Goal: Task Accomplishment & Management: Manage account settings

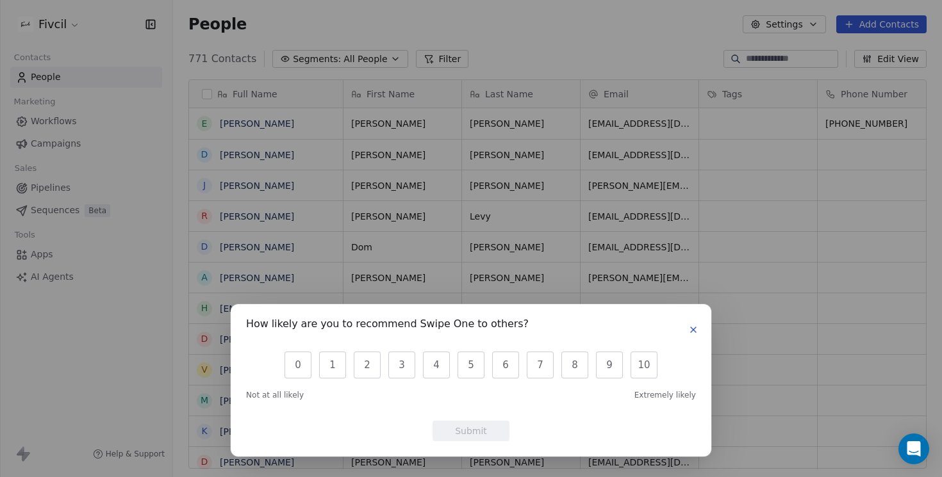
scroll to position [1, 1]
click at [692, 338] on div "How likely are you to recommend Swipe One to others?" at bounding box center [471, 330] width 450 height 20
click at [693, 327] on icon "button" at bounding box center [693, 330] width 10 height 10
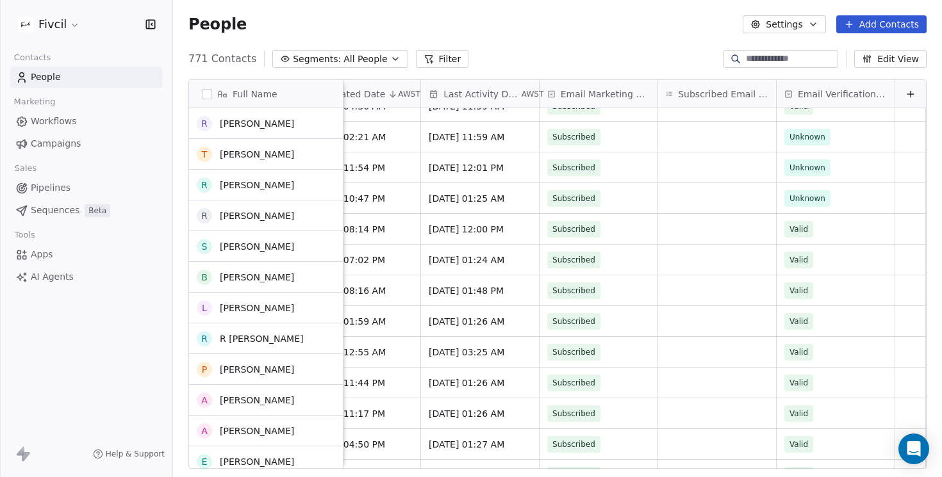
scroll to position [725, 0]
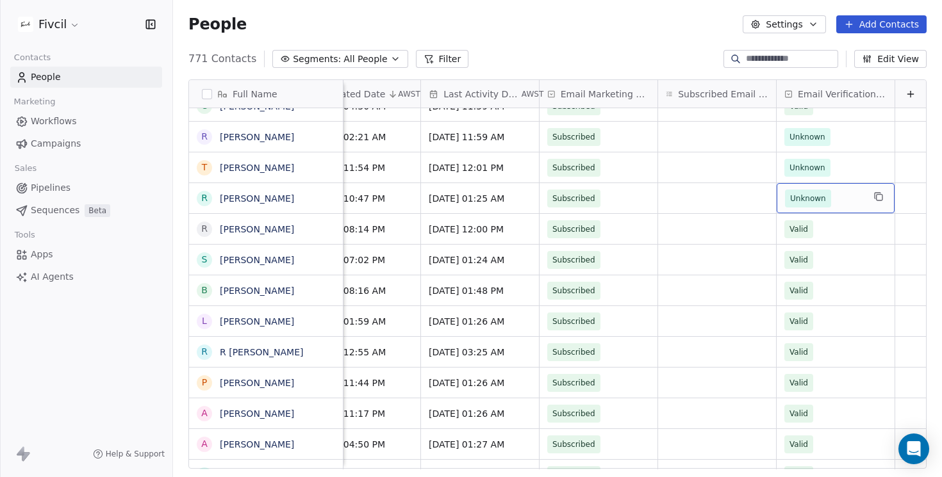
click at [865, 190] on div "Unknown" at bounding box center [835, 198] width 118 height 30
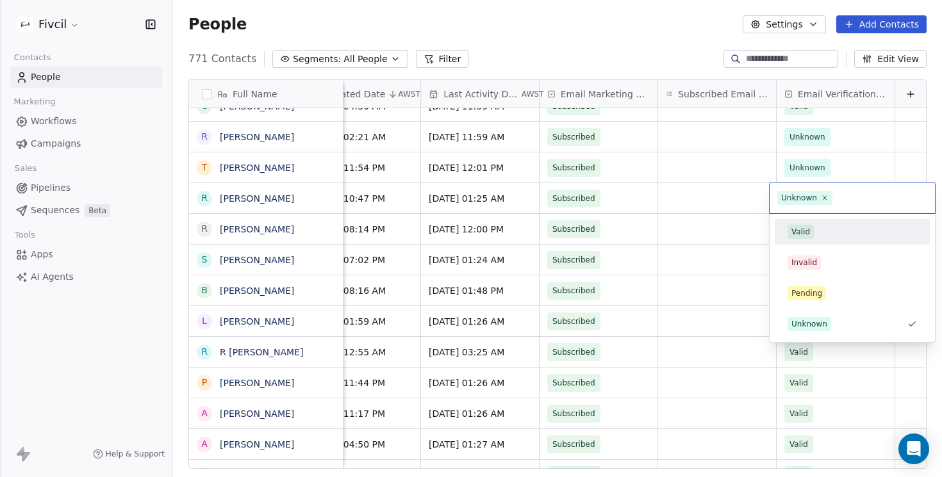
click at [839, 238] on div "Valid" at bounding box center [851, 232] width 129 height 14
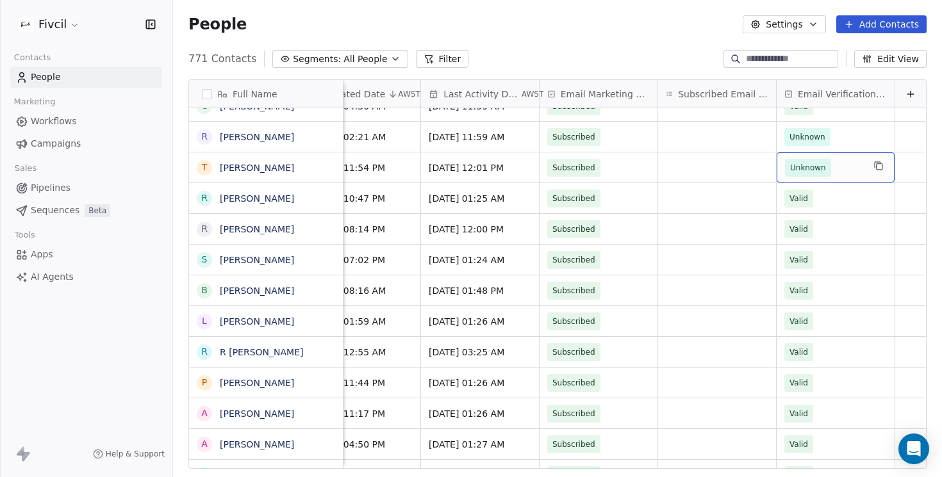
click at [848, 163] on span "Unknown" at bounding box center [824, 168] width 78 height 18
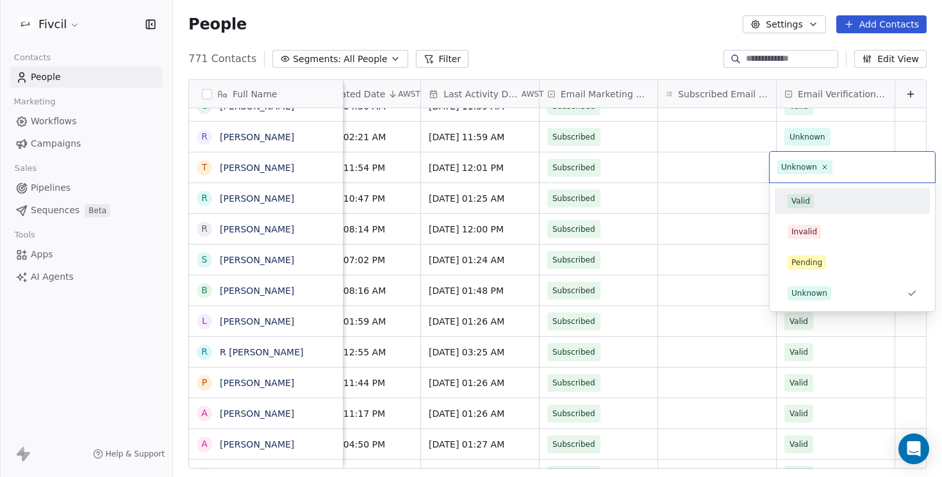
click at [834, 195] on div "Valid" at bounding box center [851, 201] width 129 height 14
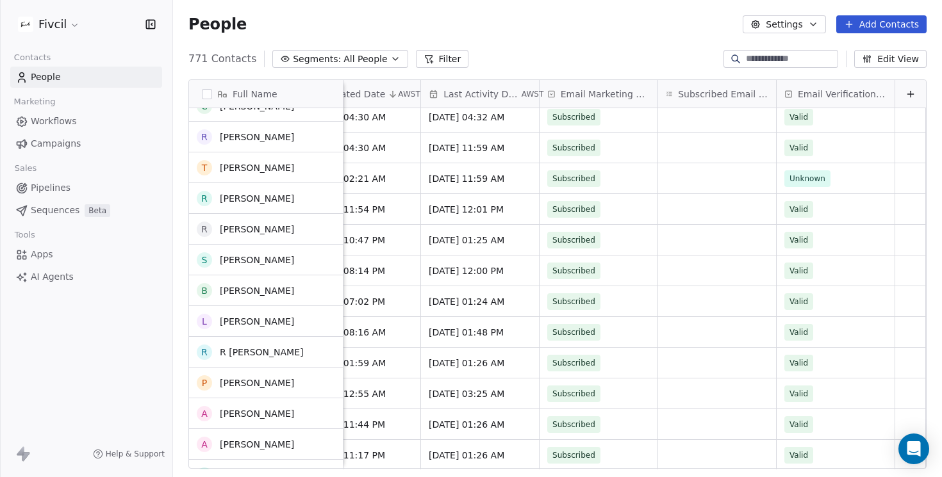
scroll to position [675, 0]
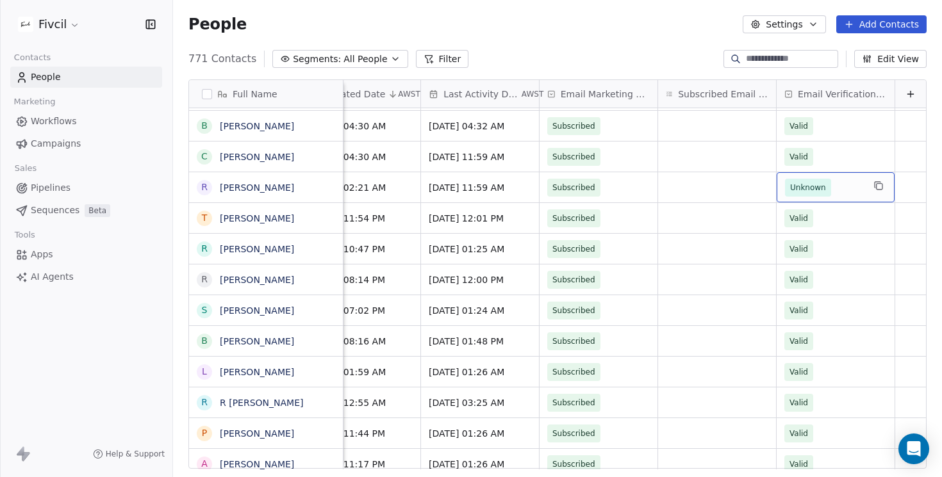
click at [849, 193] on span "Unknown" at bounding box center [824, 188] width 78 height 18
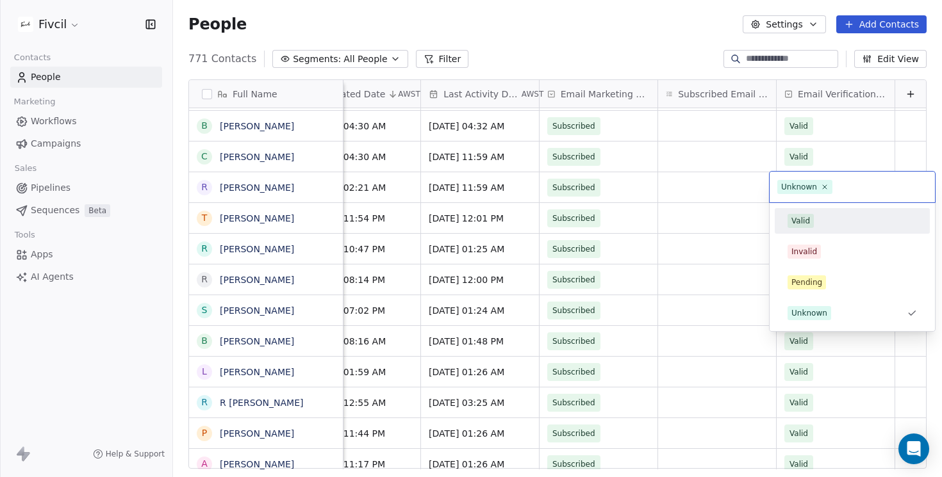
click at [838, 220] on div "Valid" at bounding box center [851, 221] width 129 height 14
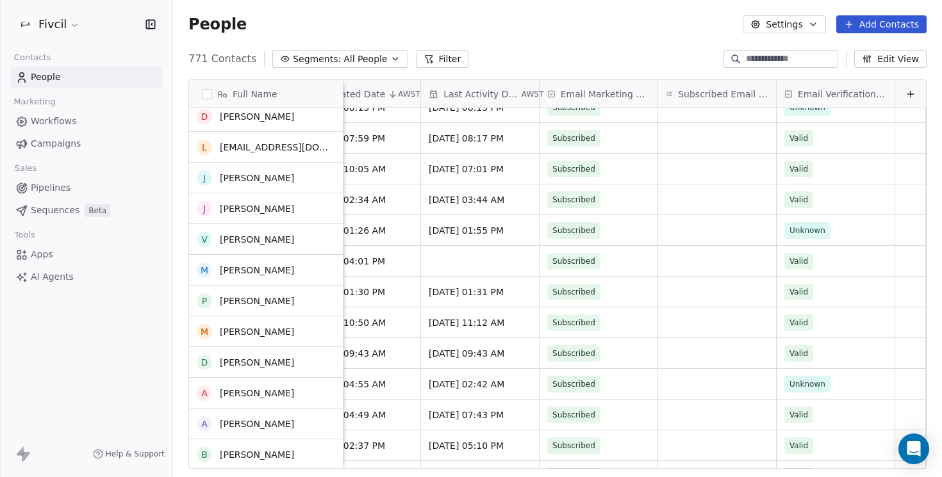
scroll to position [0, 0]
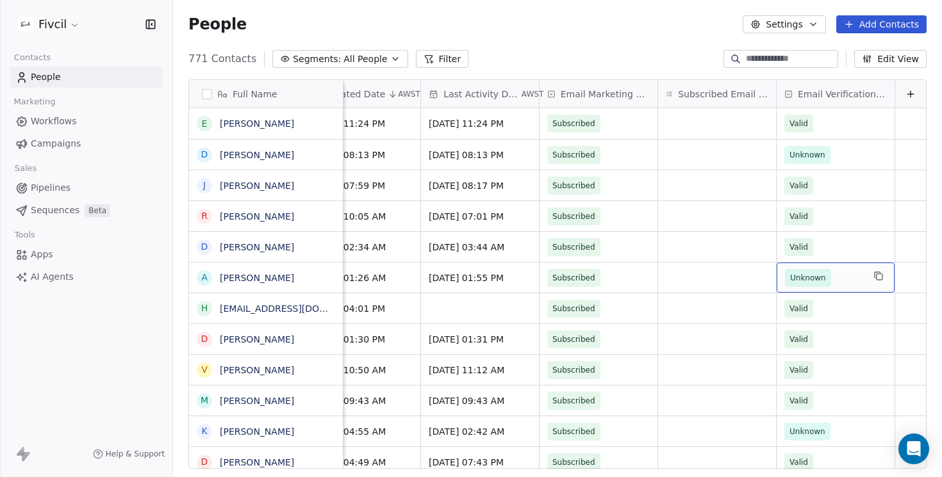
click at [842, 269] on span "Unknown" at bounding box center [824, 278] width 78 height 18
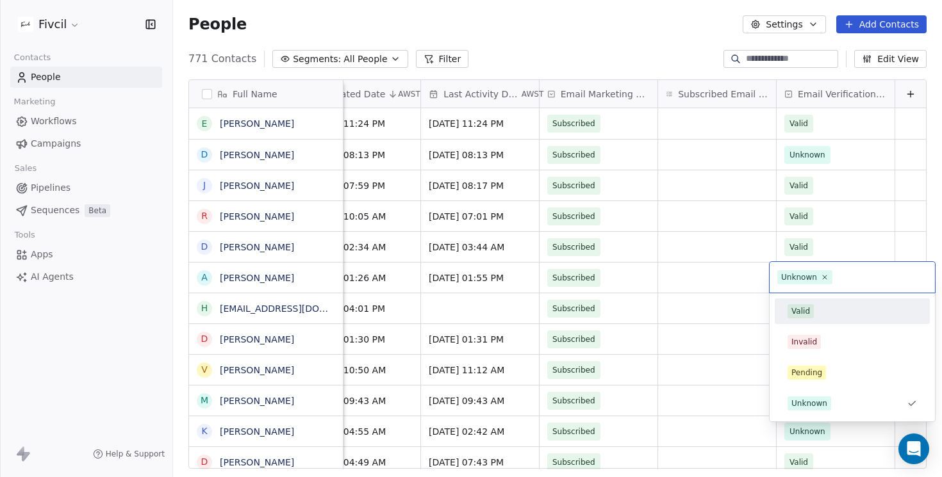
click at [831, 308] on div "Valid" at bounding box center [851, 311] width 129 height 14
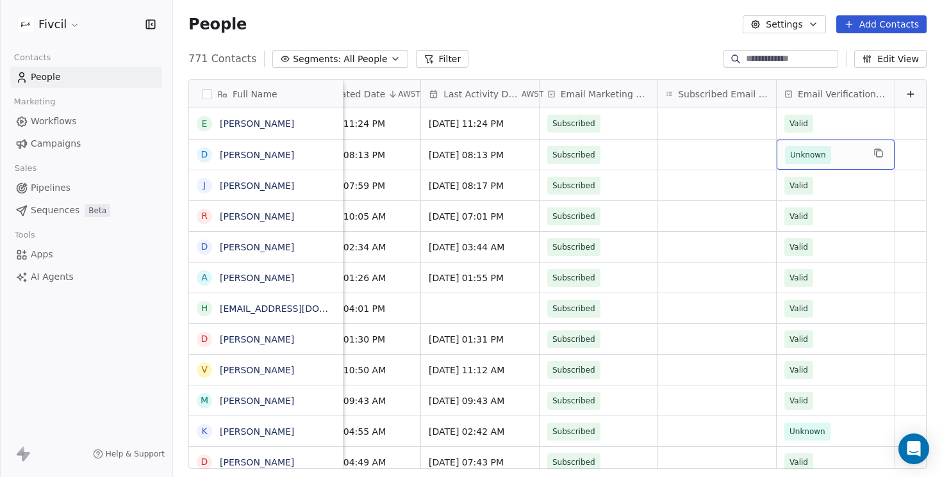
click at [841, 151] on span "Unknown" at bounding box center [824, 155] width 78 height 18
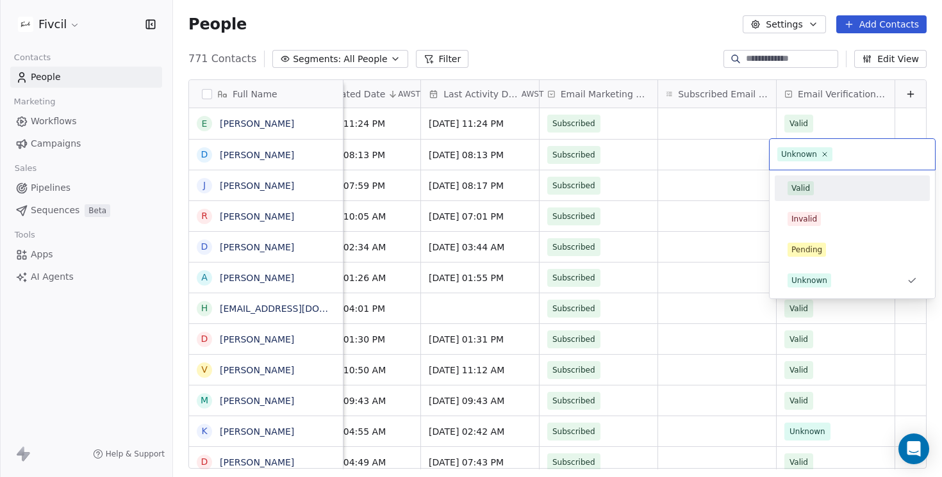
click at [819, 176] on div "Valid" at bounding box center [851, 189] width 155 height 26
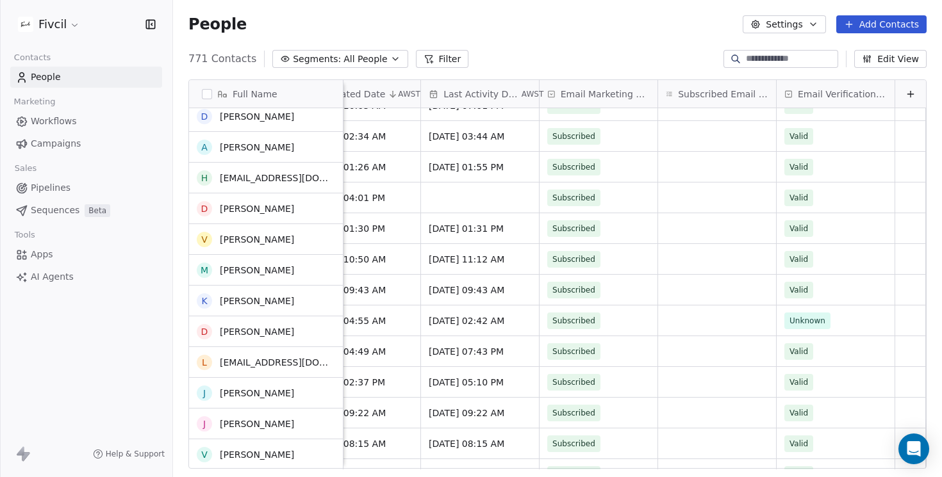
scroll to position [131, 0]
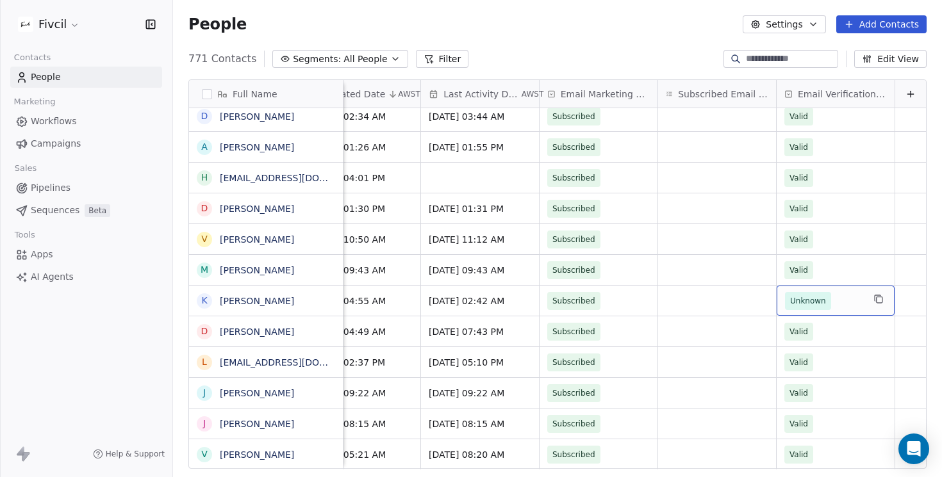
click at [848, 304] on span "Unknown" at bounding box center [824, 301] width 78 height 18
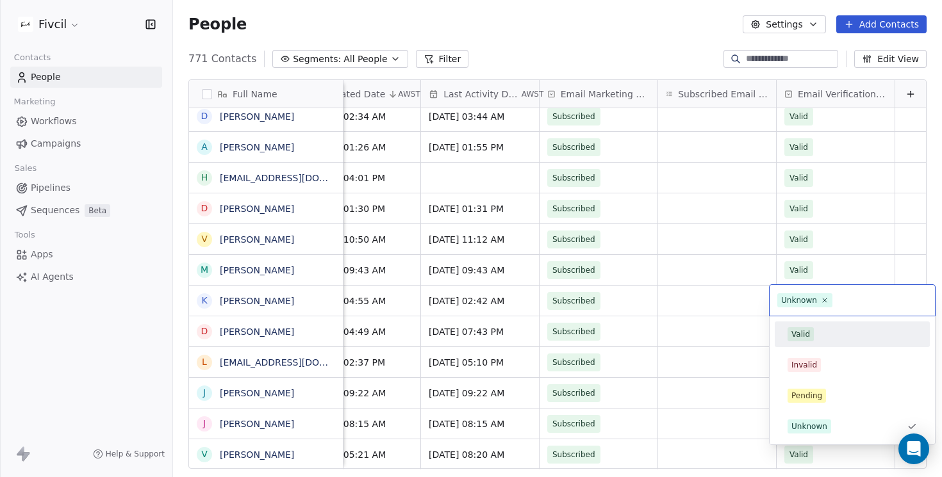
click at [828, 335] on div "Valid" at bounding box center [851, 334] width 129 height 14
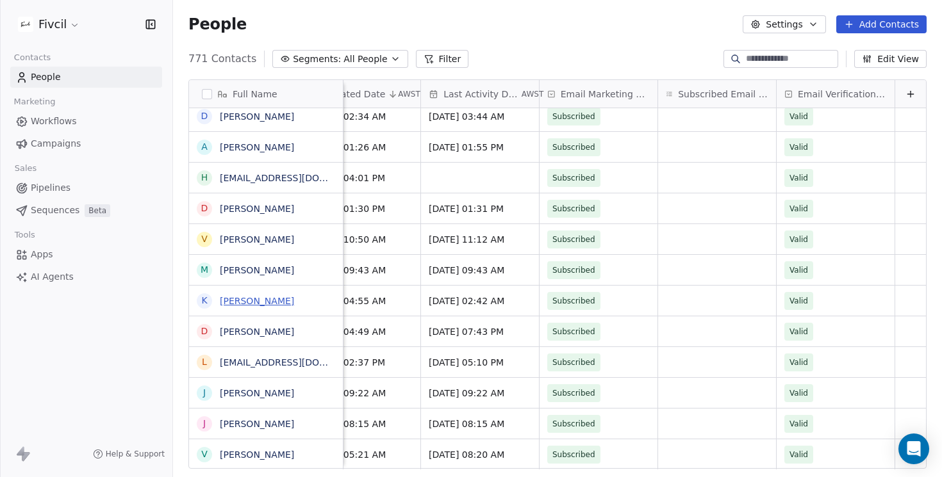
click at [245, 299] on link "[PERSON_NAME]" at bounding box center [257, 301] width 74 height 10
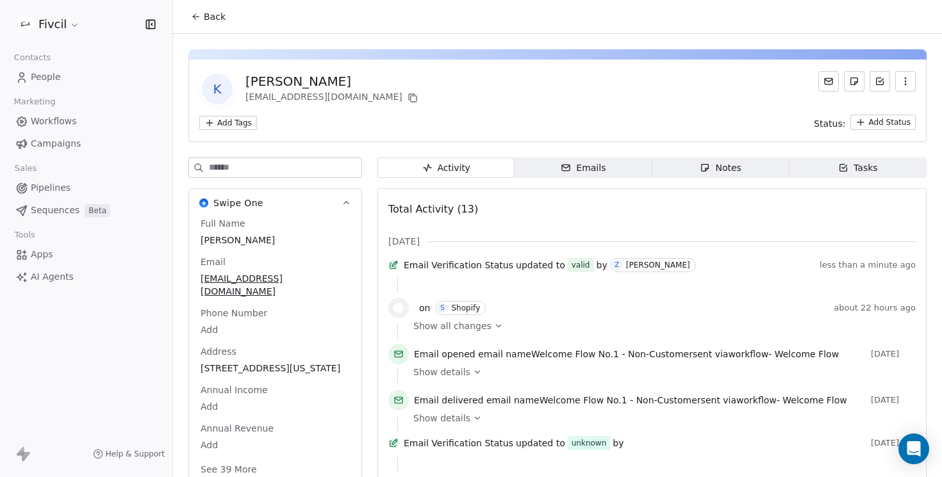
click at [199, 15] on icon at bounding box center [196, 17] width 10 height 10
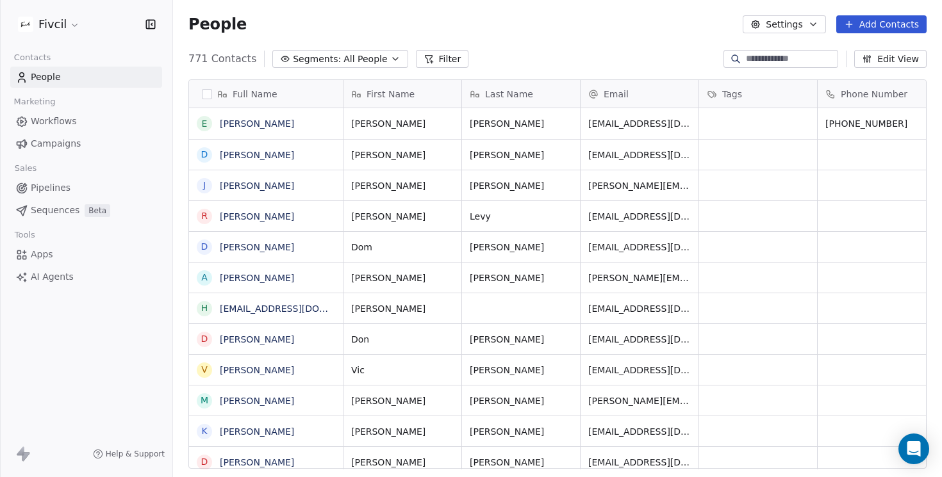
click at [522, 51] on div "771 Contacts Segments: All People Filter Edit View" at bounding box center [557, 59] width 769 height 20
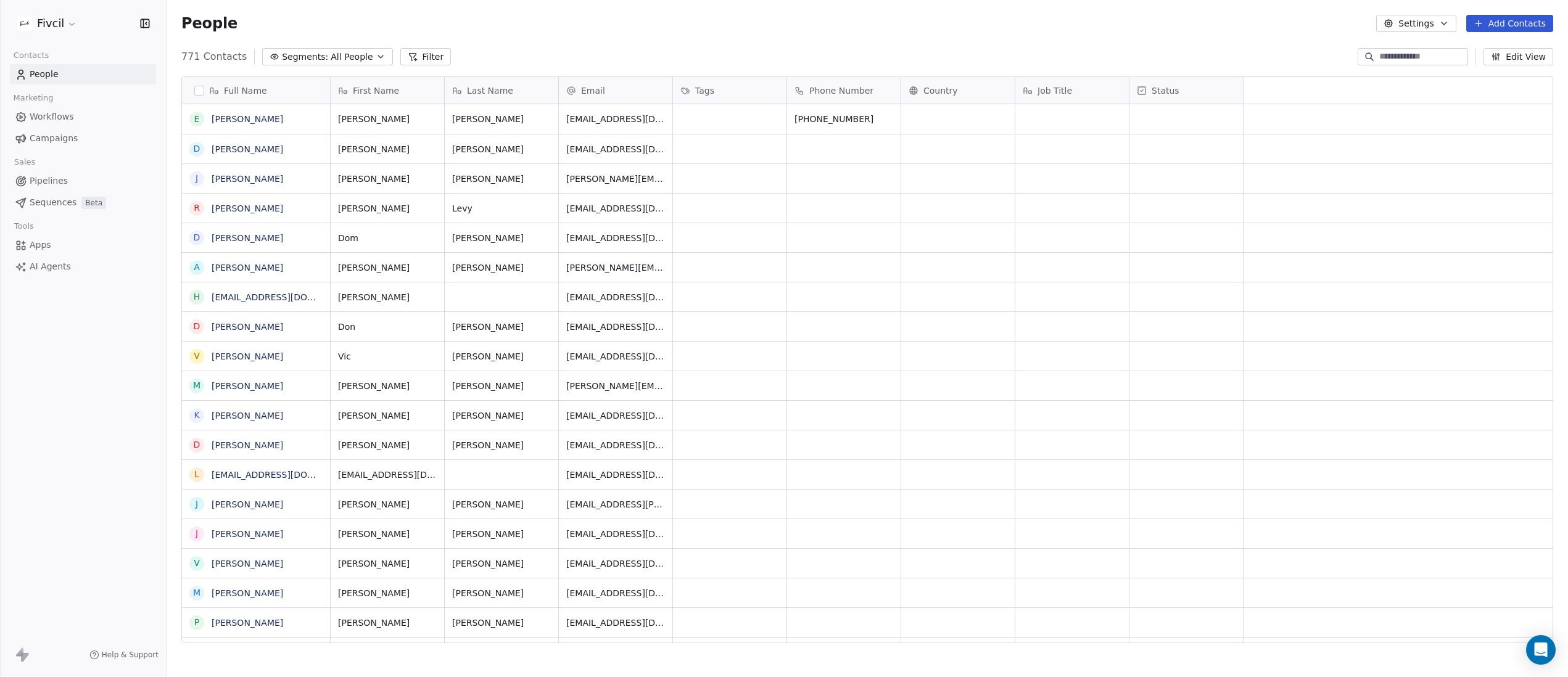
scroll to position [596, 1401]
